Goal: Information Seeking & Learning: Learn about a topic

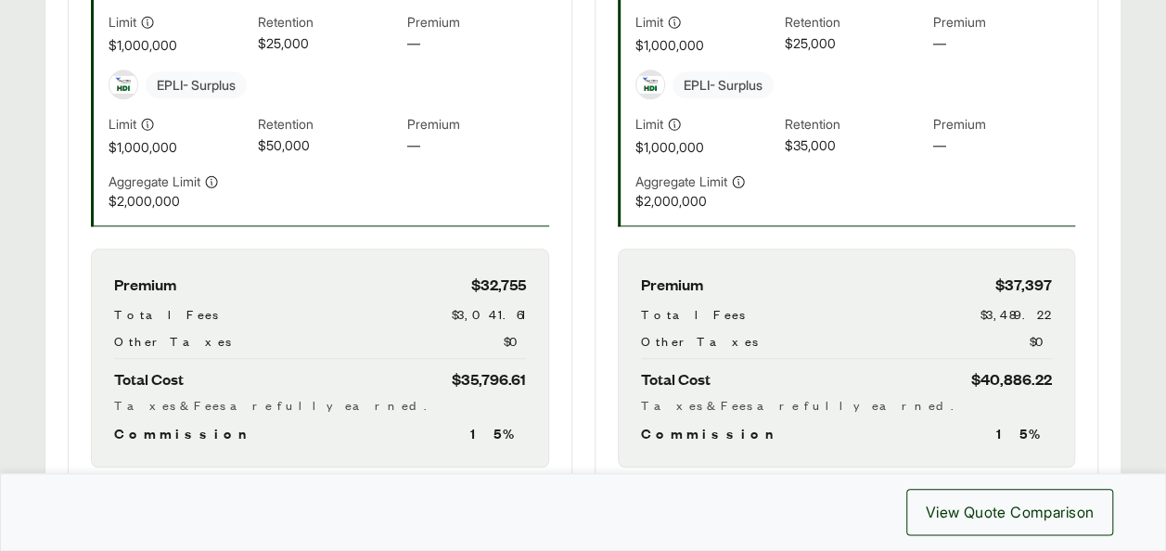
scroll to position [810, 0]
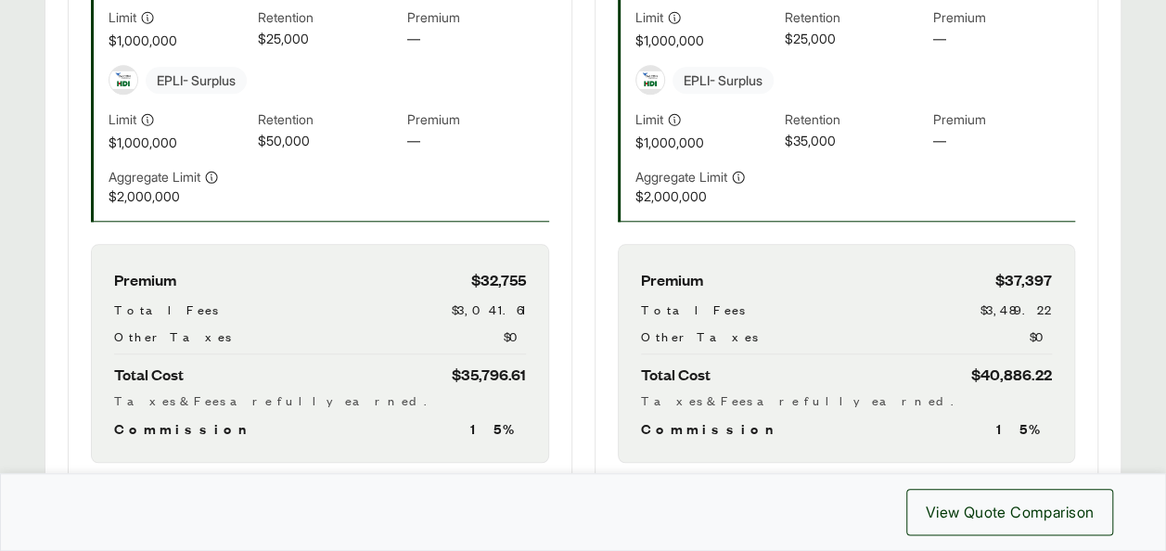
click at [315, 406] on div "Premium $32,755 Total Fees $3,041.61 Other Taxes $0 Total Cost $35,796.61 Taxes…" at bounding box center [320, 353] width 458 height 219
click at [490, 292] on div "Premium $32,755 Total Fees $3,041.61 Other Taxes $0 Total Cost $35,796.61 Taxes…" at bounding box center [320, 353] width 458 height 219
click at [315, 365] on div "Total Cost $35,796.61" at bounding box center [320, 374] width 412 height 25
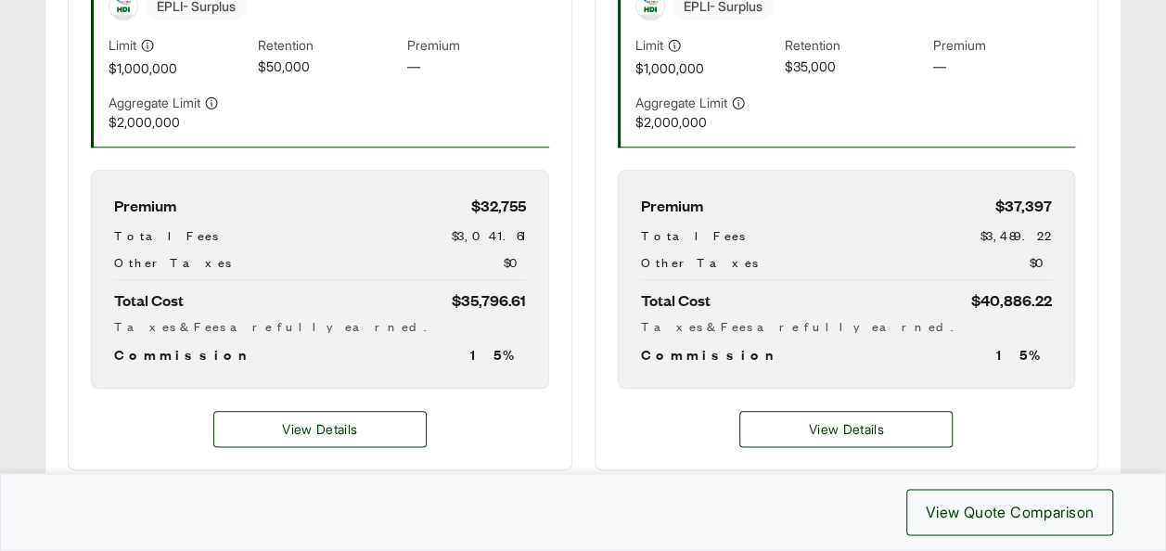
scroll to position [905, 0]
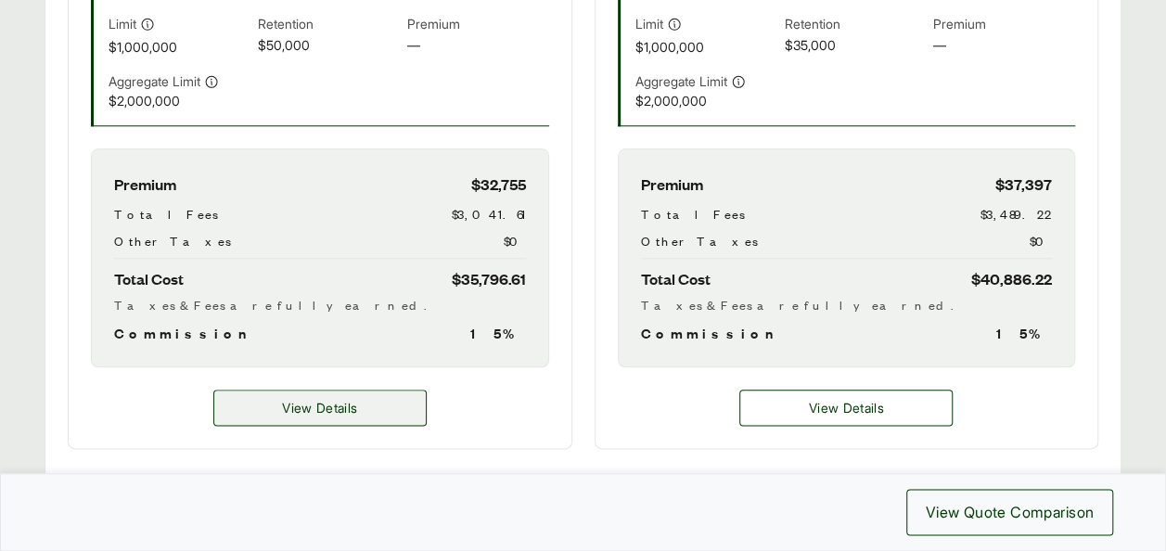
click at [344, 410] on span "View Details" at bounding box center [319, 407] width 75 height 19
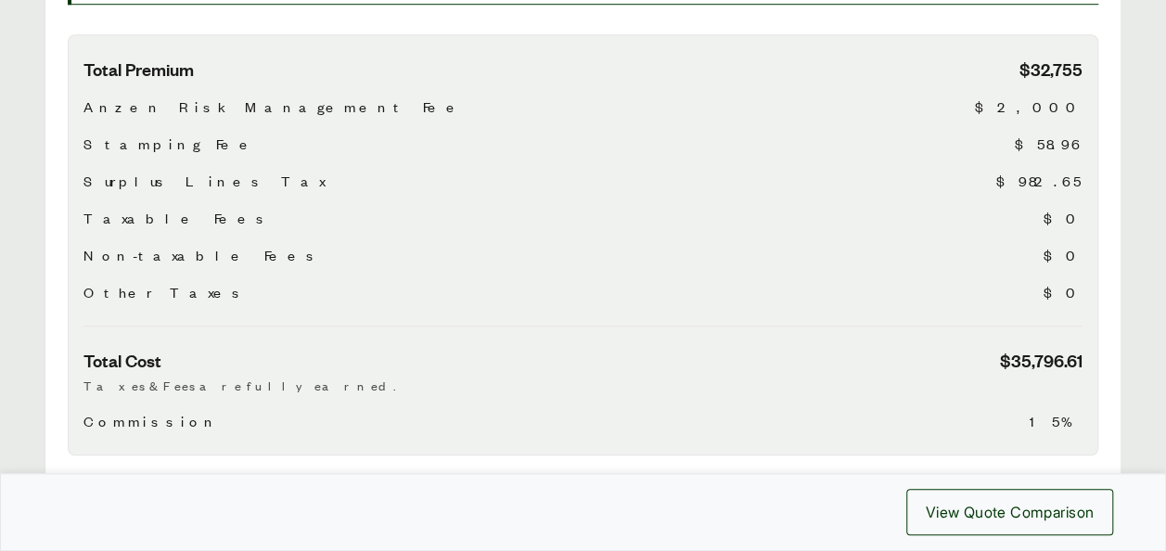
scroll to position [653, 0]
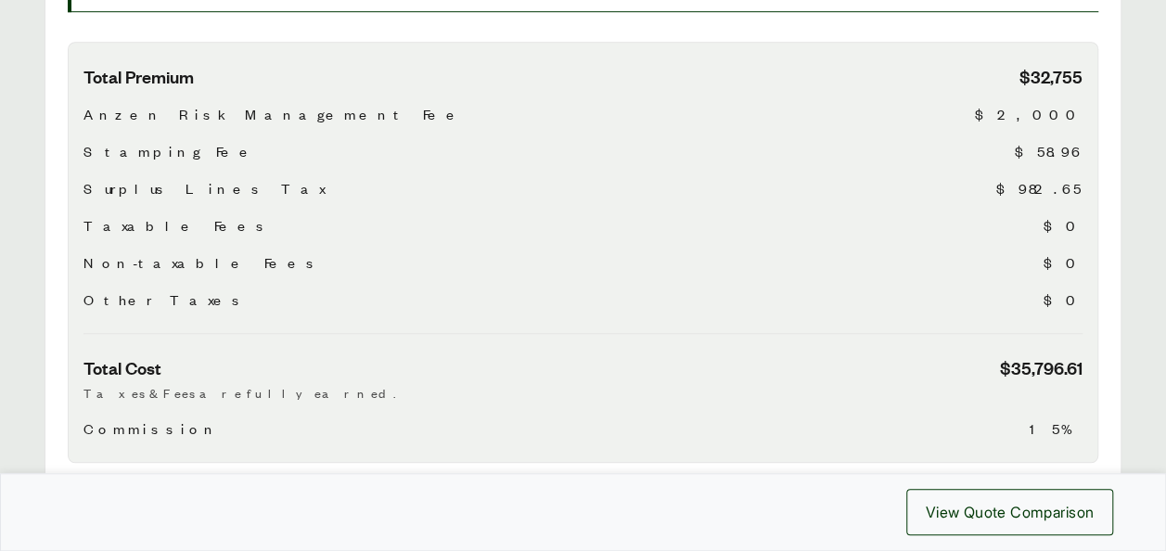
click at [1035, 65] on span "$32,755" at bounding box center [1050, 76] width 63 height 23
click at [1069, 103] on span "$2,000" at bounding box center [1029, 114] width 108 height 22
